Goal: Transaction & Acquisition: Book appointment/travel/reservation

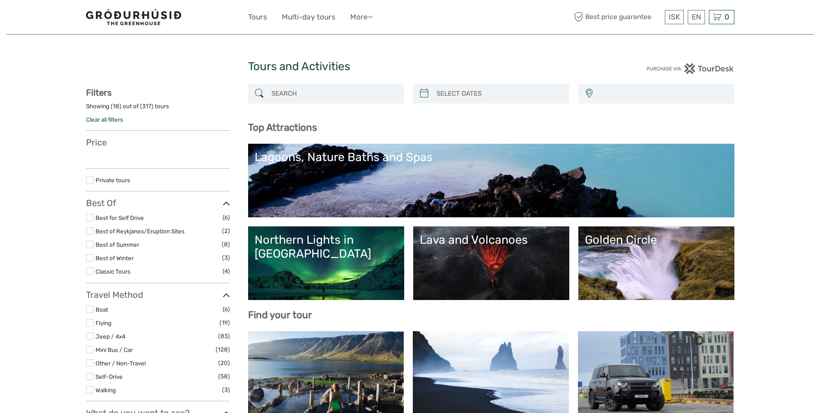
select select
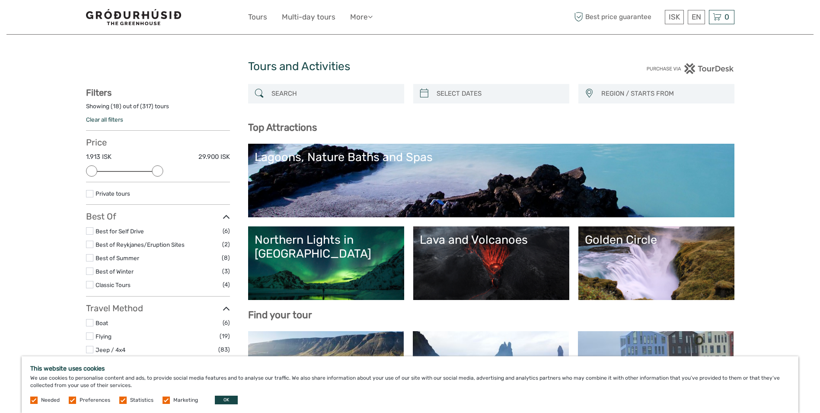
drag, startPoint x: 224, startPoint y: 172, endPoint x: 147, endPoint y: 179, distance: 77.4
click at [153, 178] on div "Price 1.913 ISK 29.900 ISK Clear" at bounding box center [158, 159] width 144 height 45
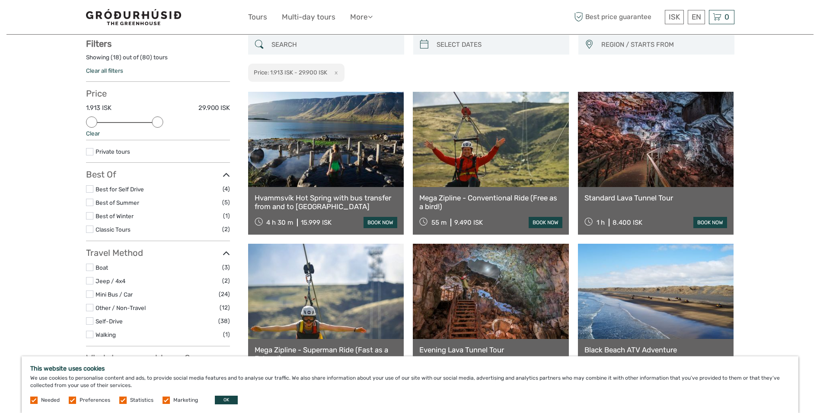
scroll to position [49, 0]
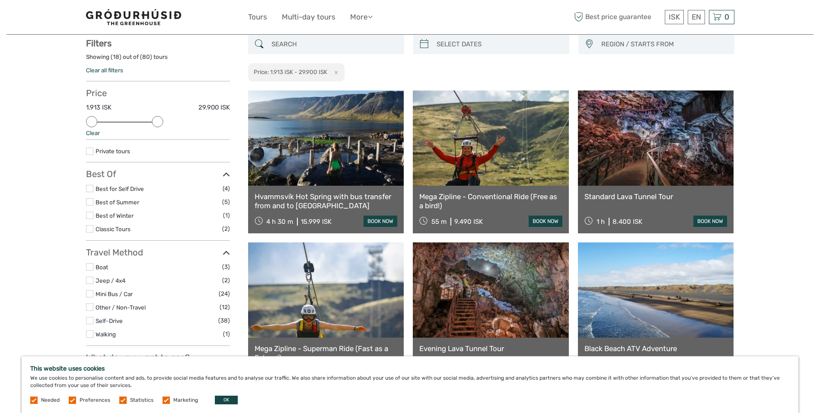
click at [166, 122] on div "Price 1.913 ISK 29.900 ISK Clear" at bounding box center [158, 114] width 144 height 52
drag, startPoint x: 160, startPoint y: 122, endPoint x: 138, endPoint y: 126, distance: 22.4
click at [138, 126] on div "Price 1.913 ISK 9.642 ISK Clear" at bounding box center [158, 114] width 144 height 52
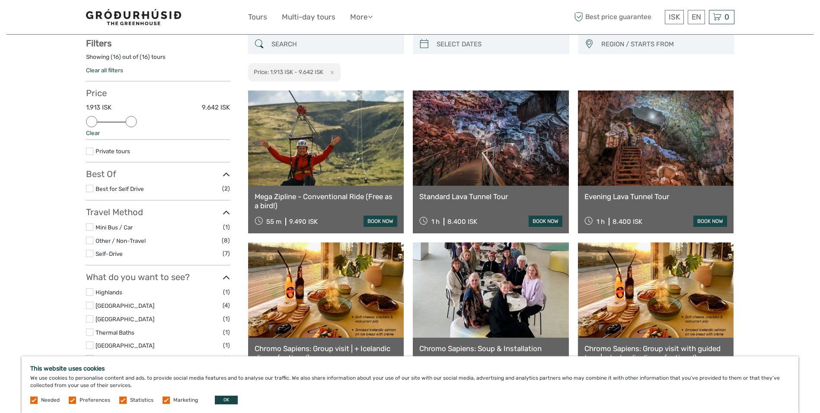
drag, startPoint x: 12, startPoint y: 128, endPoint x: 0, endPoint y: 107, distance: 24.0
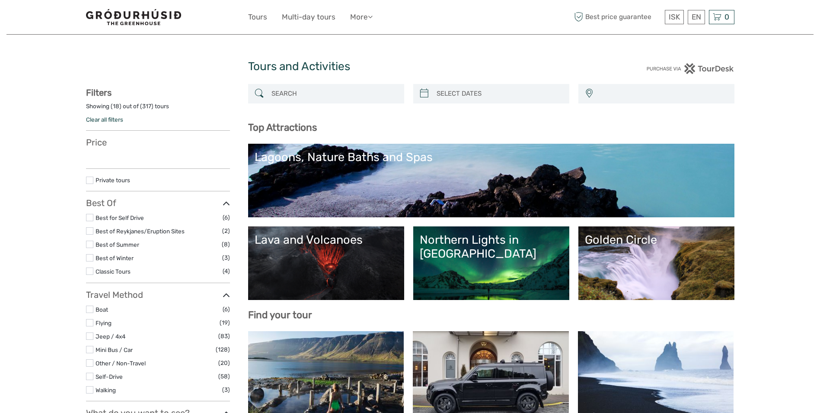
select select
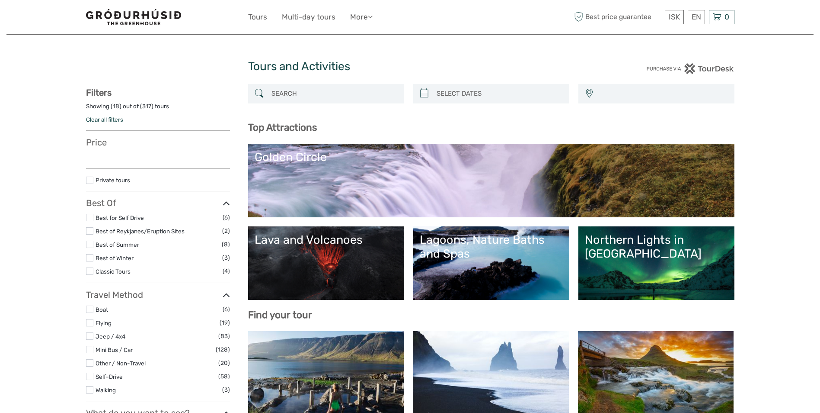
select select
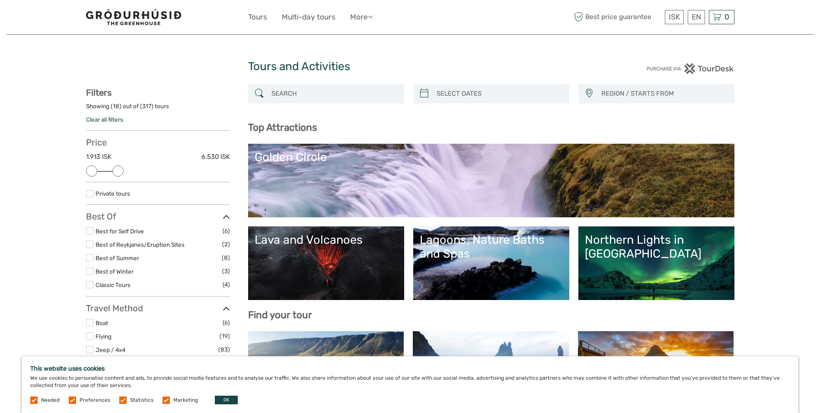
drag, startPoint x: 220, startPoint y: 172, endPoint x: 120, endPoint y: 179, distance: 100.6
click at [120, 179] on div "Price 1.913 ISK 6.530 ISK Clear" at bounding box center [158, 159] width 144 height 45
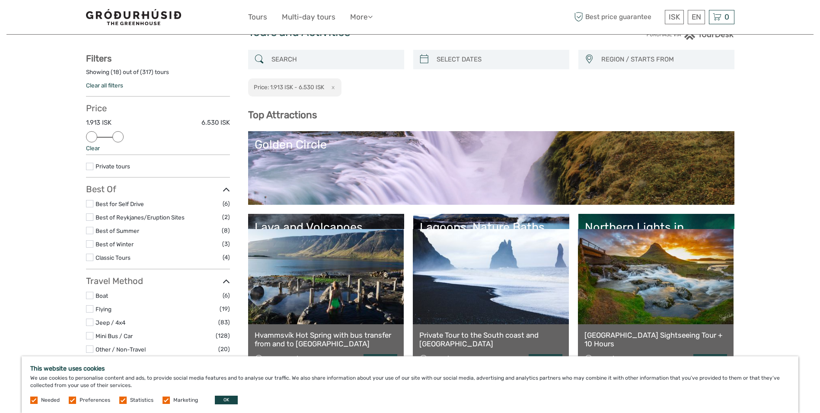
scroll to position [45, 0]
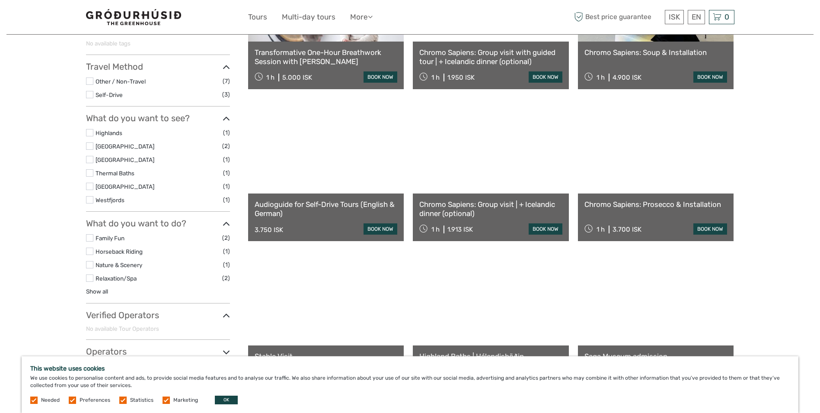
scroll to position [338, 0]
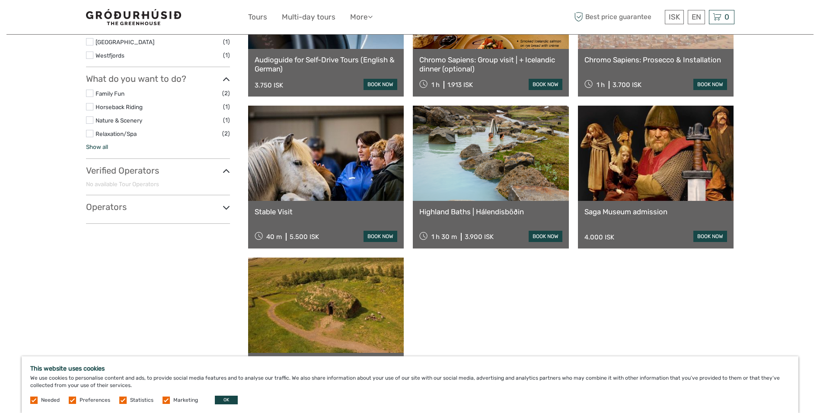
click at [99, 147] on link "Show all" at bounding box center [97, 146] width 22 height 7
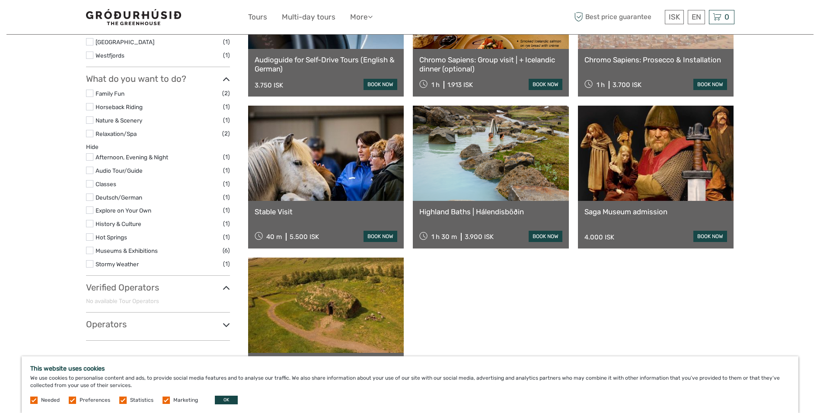
click at [535, 295] on div "Transformative One-Hour Breathwork Session with [PERSON_NAME] 1 h 5.000 ISK boo…" at bounding box center [491, 101] width 487 height 598
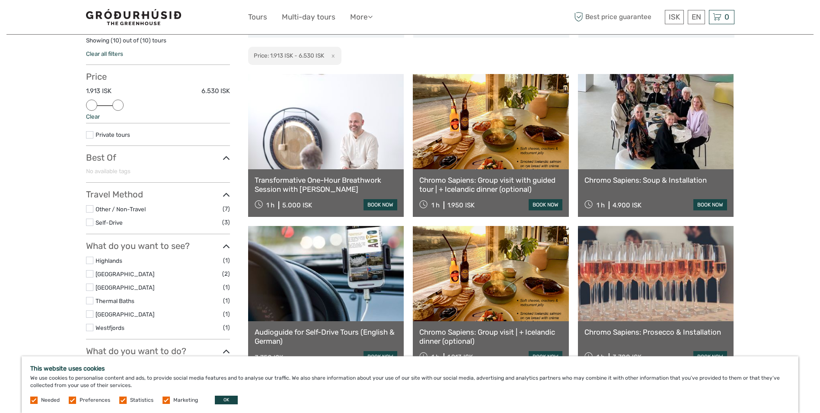
scroll to position [30, 0]
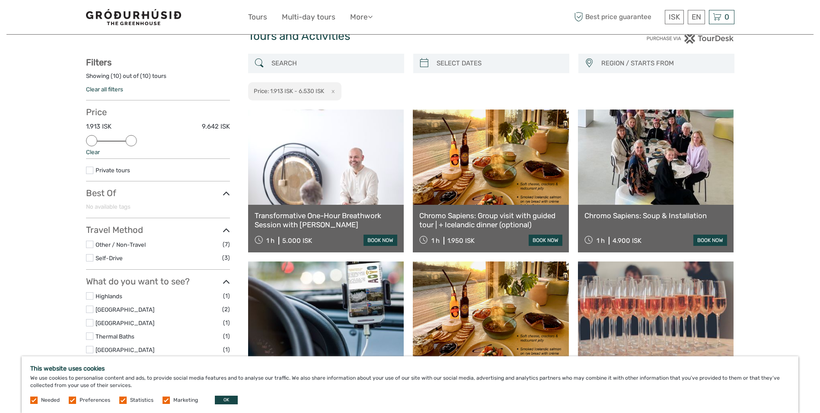
drag, startPoint x: 117, startPoint y: 138, endPoint x: 128, endPoint y: 139, distance: 10.9
click at [150, 139] on div "Price 1.913 ISK 9.642 ISK Clear" at bounding box center [158, 133] width 144 height 52
click at [121, 141] on div at bounding box center [112, 141] width 40 height 1
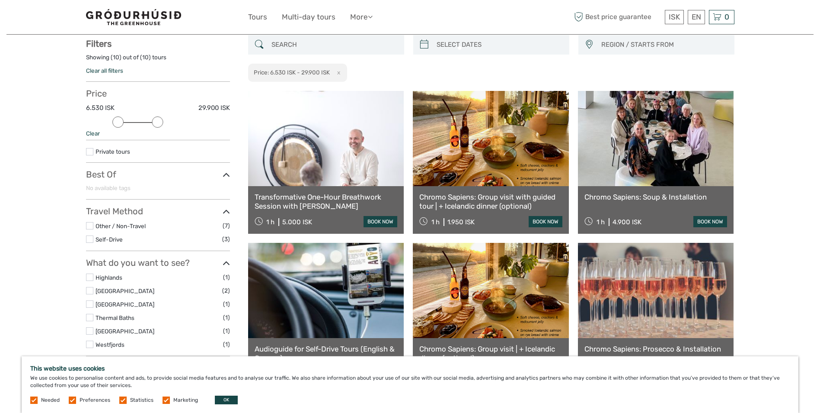
scroll to position [49, 0]
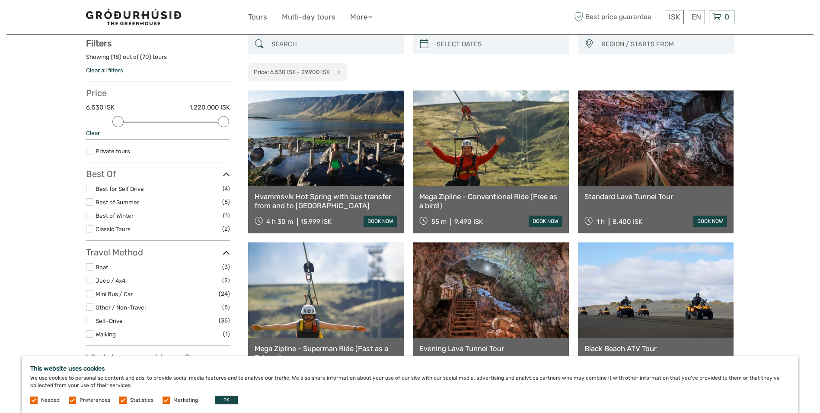
drag, startPoint x: 159, startPoint y: 121, endPoint x: 234, endPoint y: 128, distance: 74.7
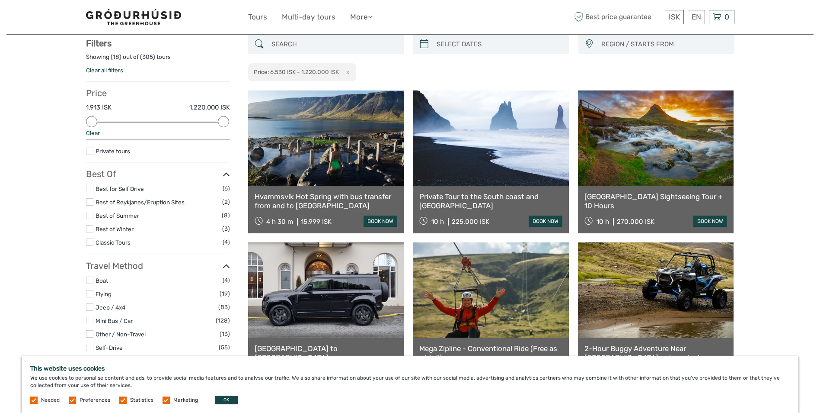
drag, startPoint x: 115, startPoint y: 122, endPoint x: 68, endPoint y: 127, distance: 47.4
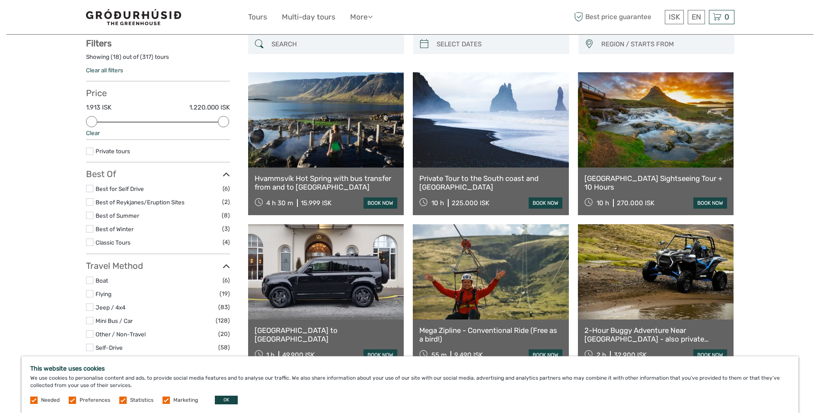
drag, startPoint x: 225, startPoint y: 121, endPoint x: 255, endPoint y: 121, distance: 29.4
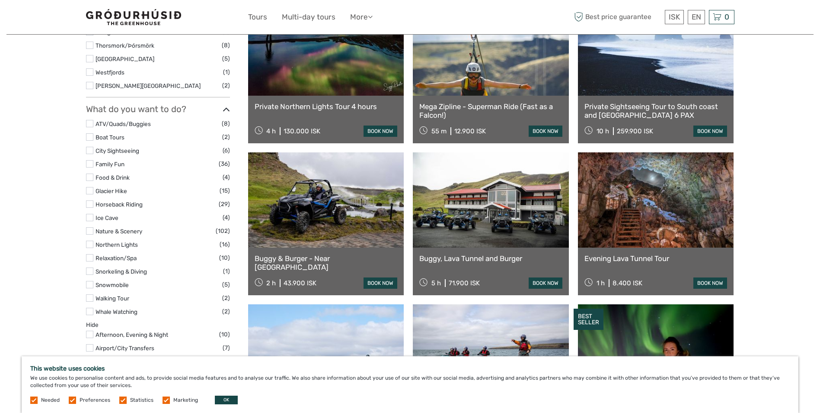
scroll to position [721, 0]
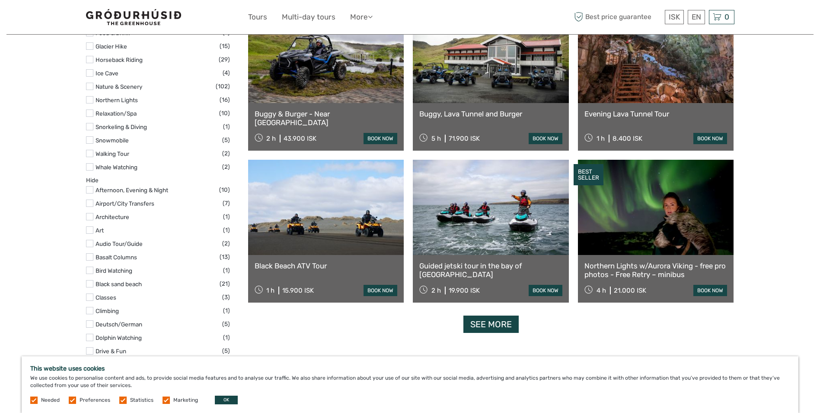
click at [488, 324] on link "See more" at bounding box center [491, 324] width 55 height 18
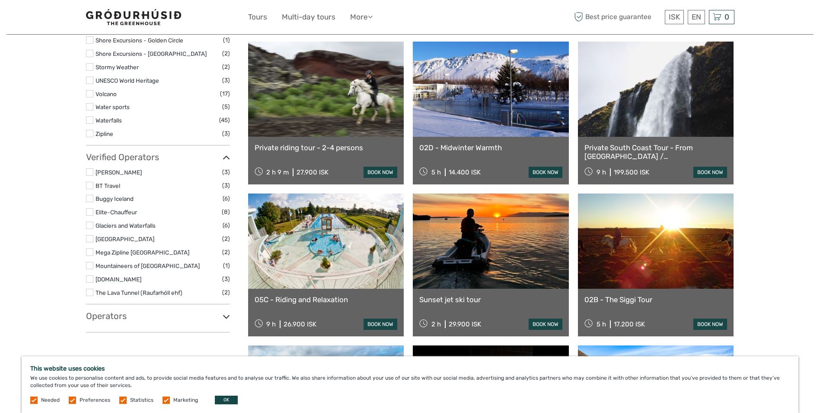
scroll to position [1461, 0]
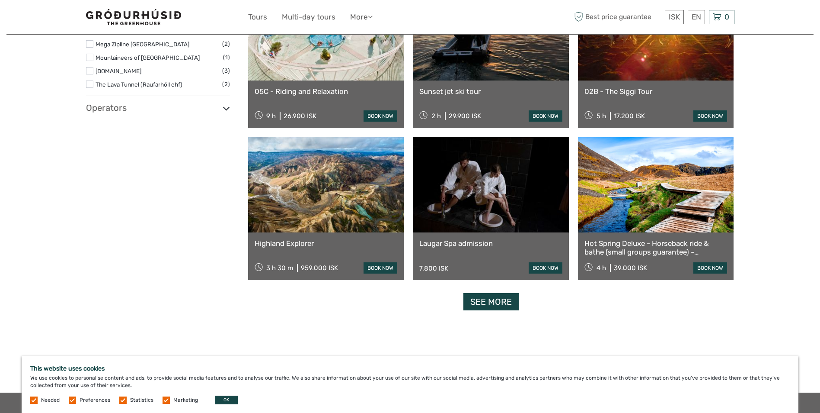
drag, startPoint x: 823, startPoint y: 171, endPoint x: 795, endPoint y: 336, distance: 167.1
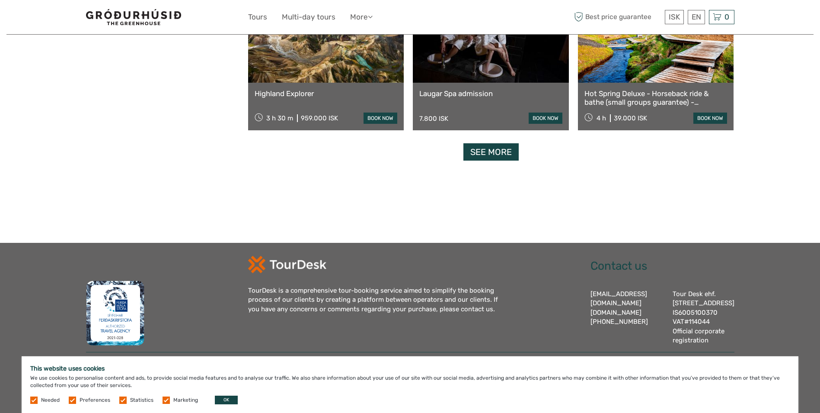
scroll to position [1813, 0]
click at [503, 145] on link "See more" at bounding box center [491, 152] width 55 height 18
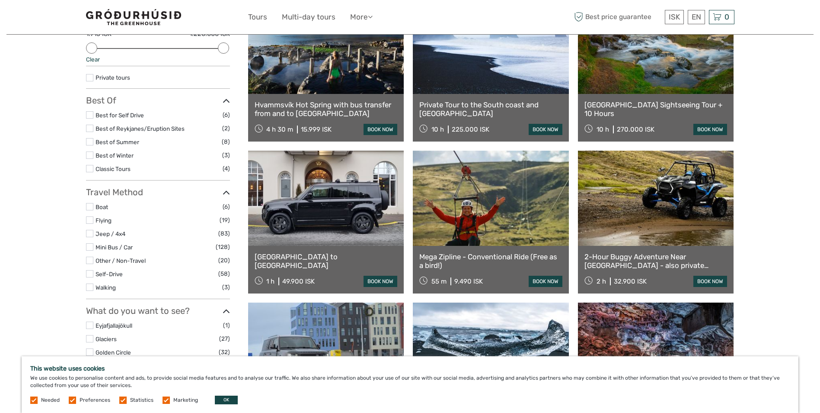
scroll to position [144, 0]
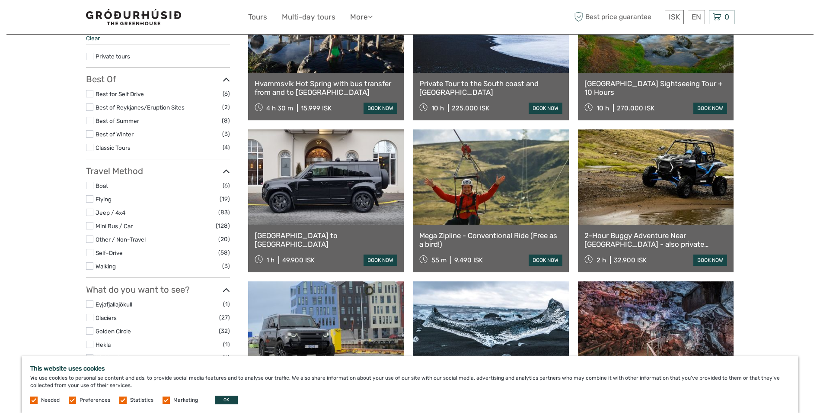
drag, startPoint x: 701, startPoint y: 190, endPoint x: 764, endPoint y: 110, distance: 102.0
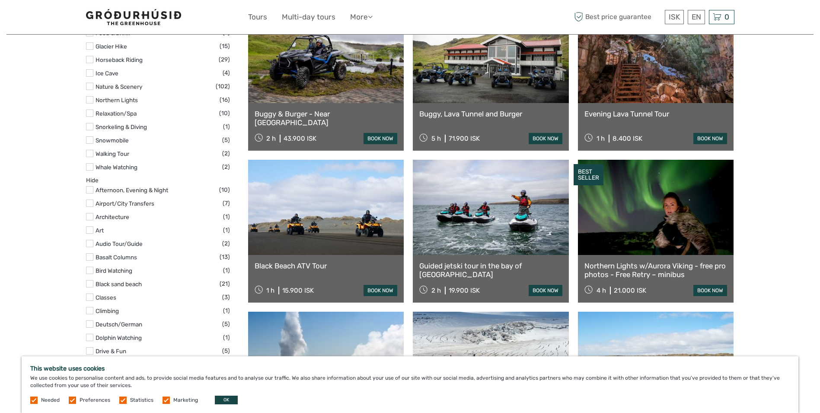
scroll to position [576, 0]
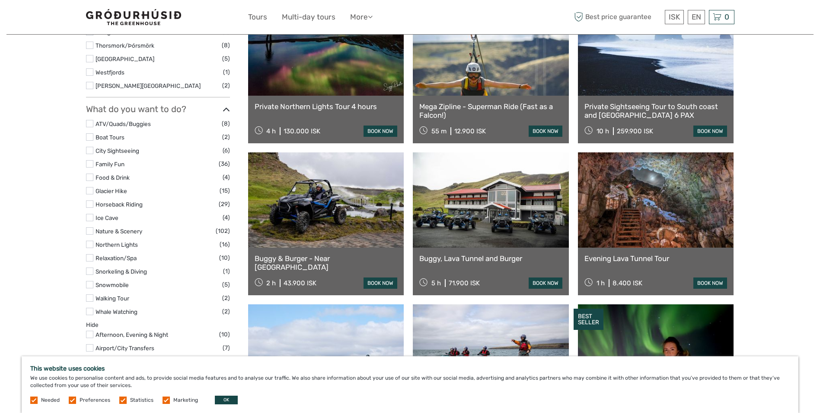
click at [92, 203] on label at bounding box center [89, 203] width 7 height 7
click at [0, 0] on input "checkbox" at bounding box center [0, 0] width 0 height 0
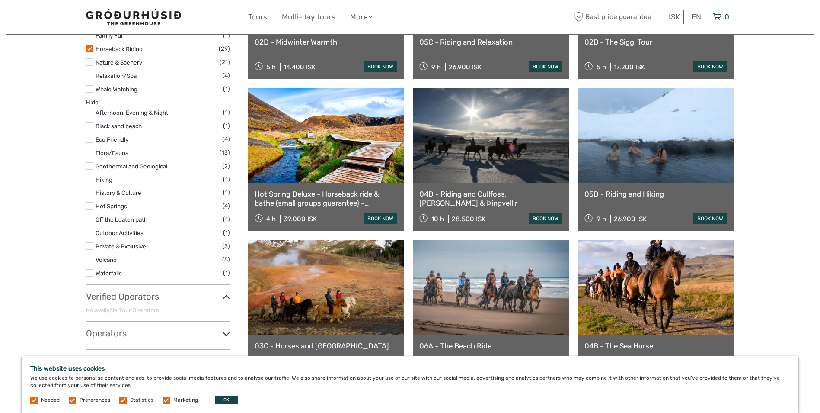
scroll to position [338, 0]
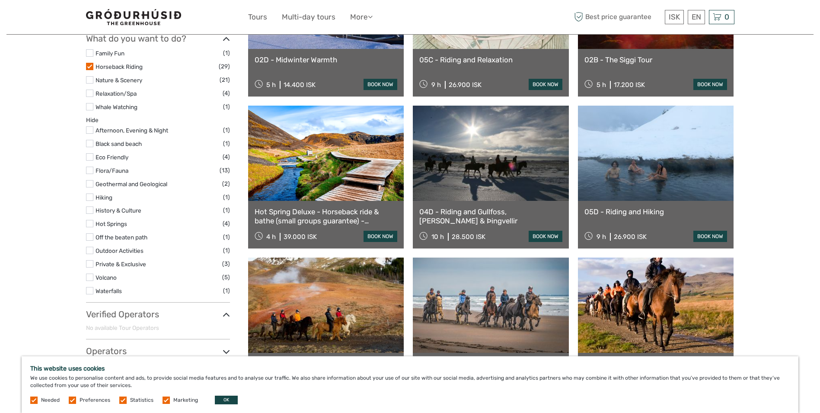
click at [87, 67] on label at bounding box center [89, 66] width 7 height 7
click at [0, 0] on input "checkbox" at bounding box center [0, 0] width 0 height 0
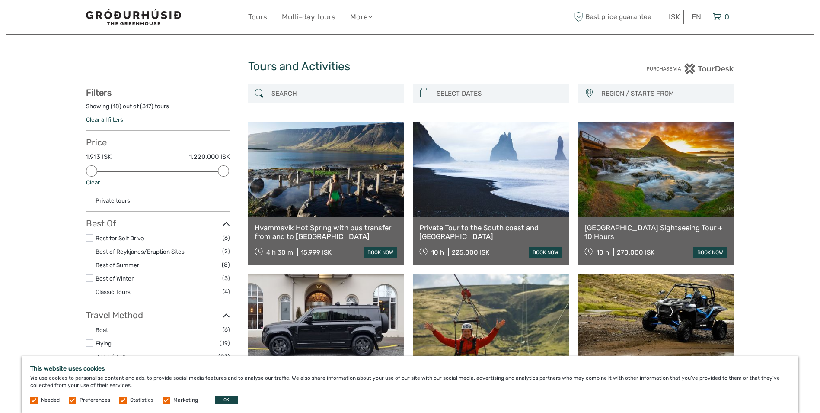
click at [322, 92] on input "search" at bounding box center [334, 93] width 132 height 15
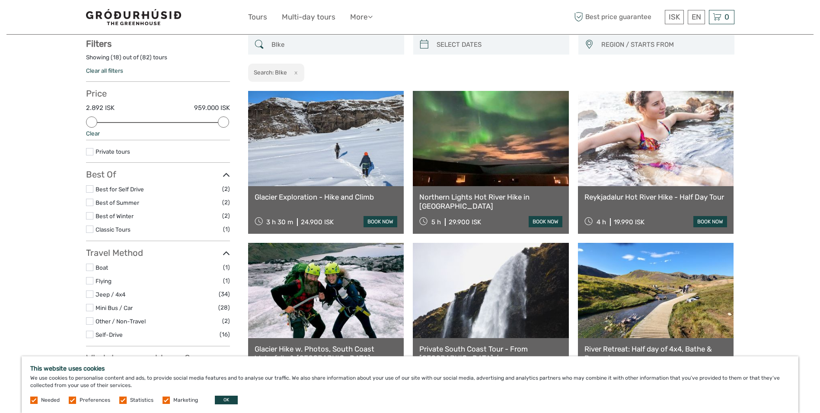
scroll to position [49, 0]
type input "B"
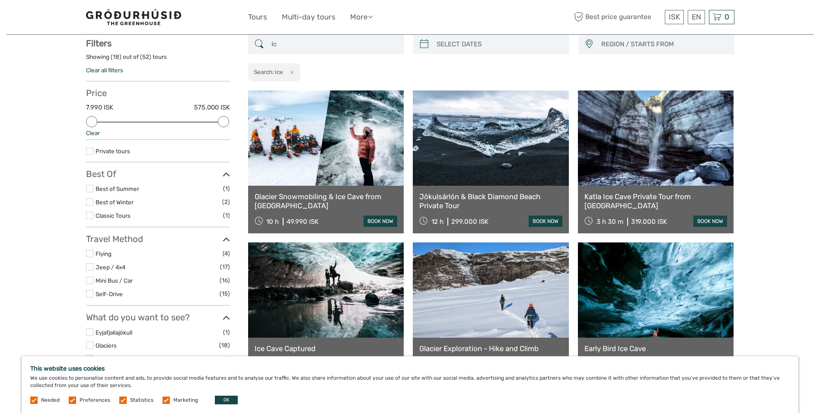
type input "I"
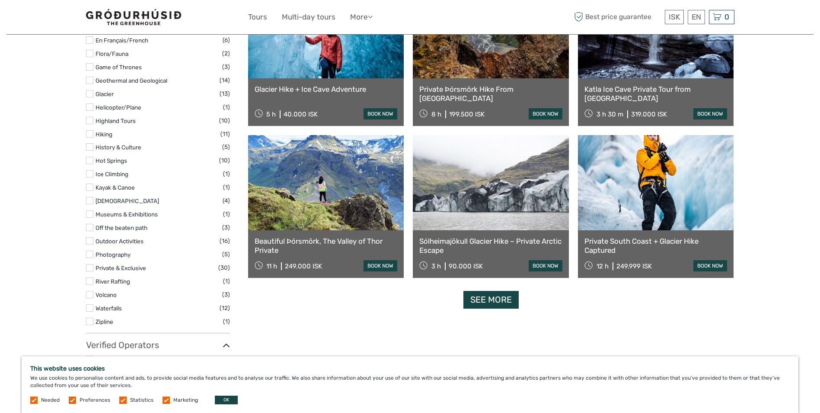
scroll to position [761, 0]
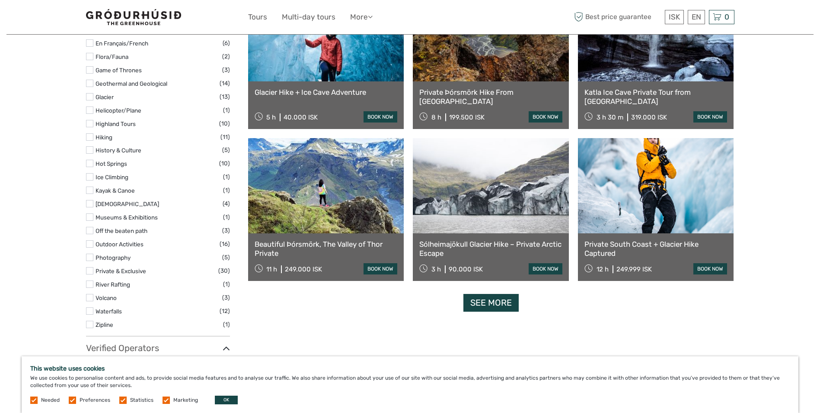
type input "Bike"
click at [483, 304] on link "See more" at bounding box center [491, 303] width 55 height 18
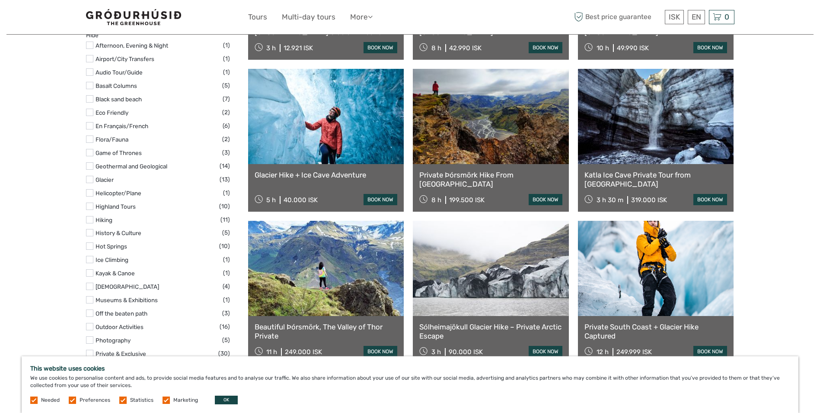
scroll to position [823, 0]
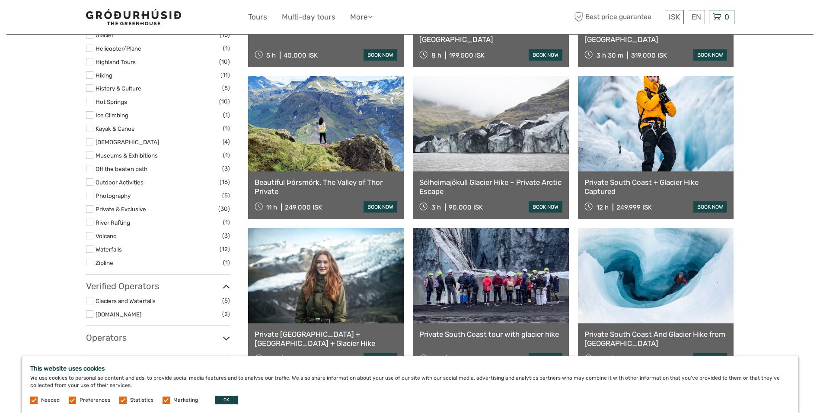
click at [90, 139] on label at bounding box center [89, 141] width 7 height 7
click at [0, 0] on input "checkbox" at bounding box center [0, 0] width 0 height 0
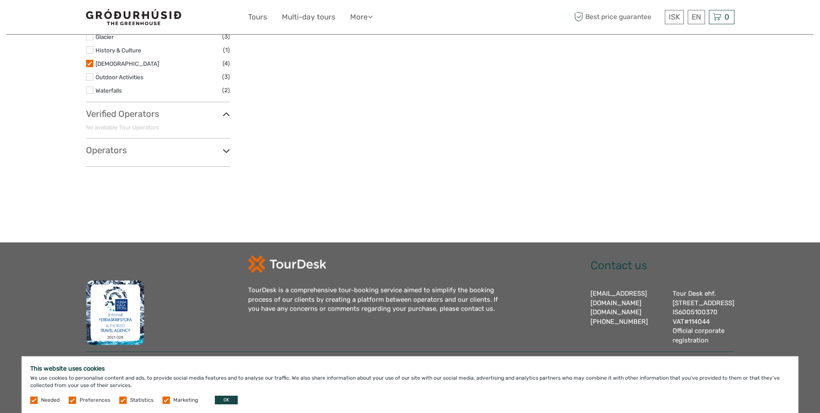
scroll to position [283, 0]
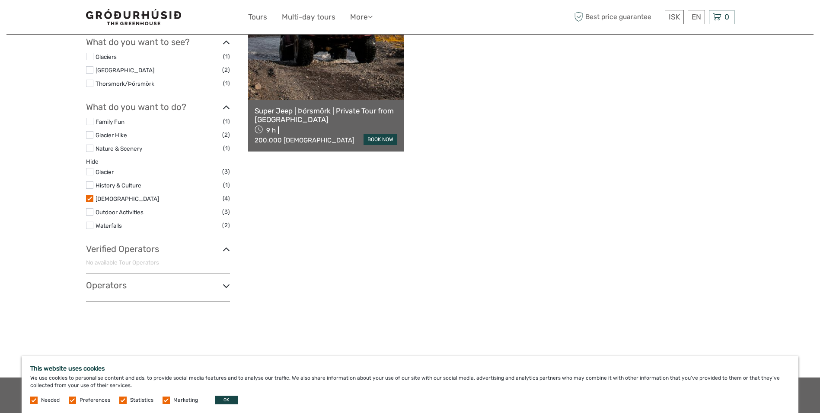
click at [224, 250] on icon at bounding box center [226, 249] width 7 height 12
drag, startPoint x: 234, startPoint y: 287, endPoint x: 226, endPoint y: 284, distance: 8.6
click at [231, 286] on div "Show filters Hide filters Filters Showing ( 4 ) out of ( 4 ) tours Clear all fi…" at bounding box center [167, 54] width 162 height 507
click at [226, 284] on icon at bounding box center [226, 286] width 7 height 12
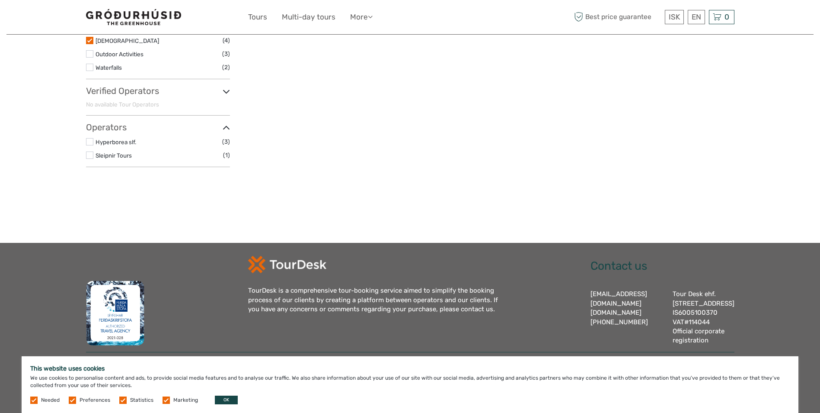
scroll to position [450, 0]
click at [692, 15] on div "EN English Español Deutsch" at bounding box center [696, 17] width 17 height 14
click at [692, 35] on link "English" at bounding box center [686, 35] width 36 height 16
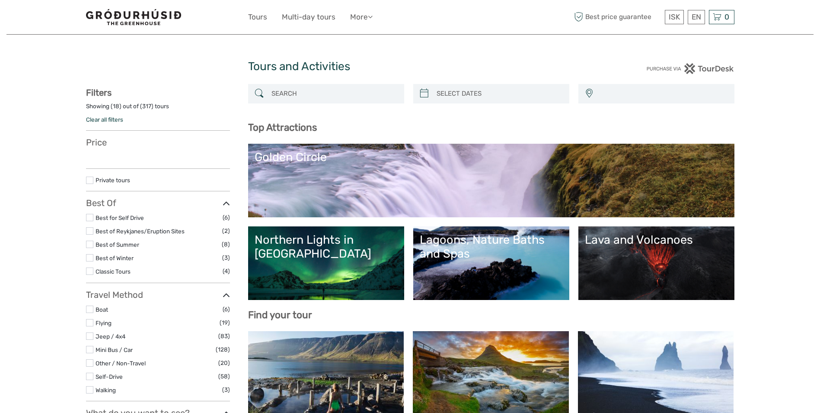
select select
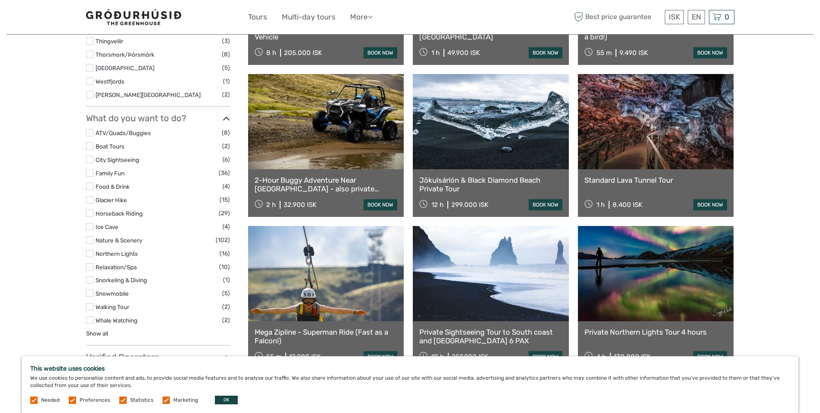
scroll to position [576, 0]
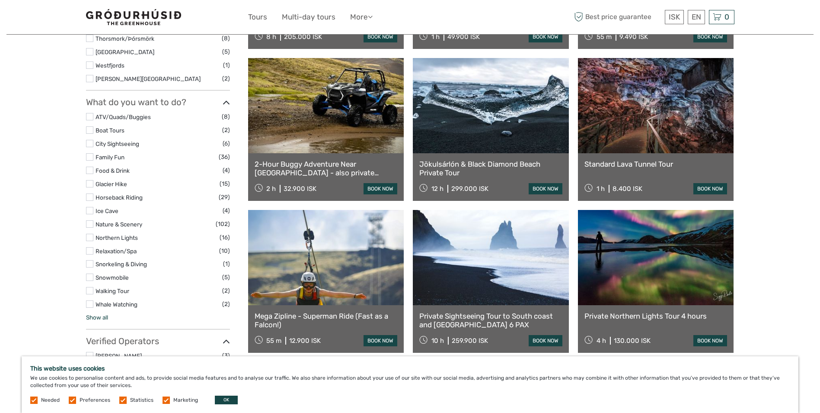
click at [99, 317] on link "Show all" at bounding box center [97, 317] width 22 height 7
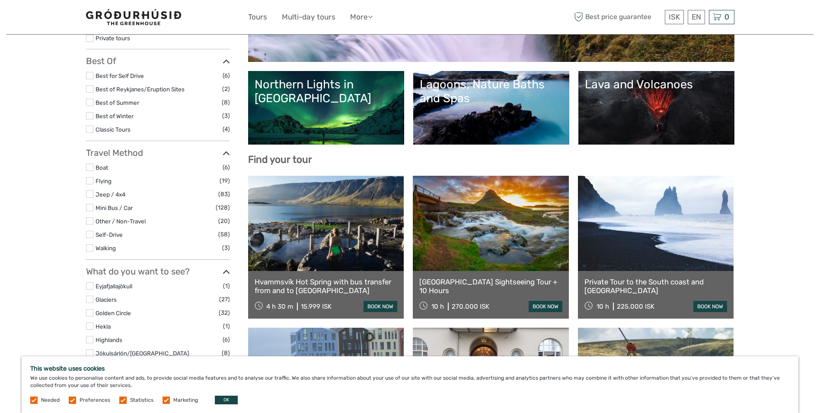
scroll to position [0, 0]
